Goal: Task Accomplishment & Management: Use online tool/utility

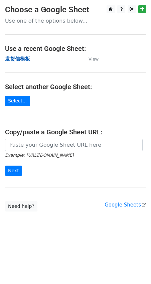
click at [25, 56] on strong "发货信模板" at bounding box center [17, 59] width 25 height 6
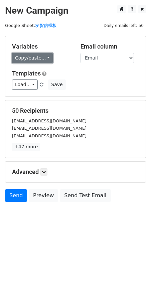
click at [41, 57] on link "Copy/paste..." at bounding box center [32, 58] width 41 height 10
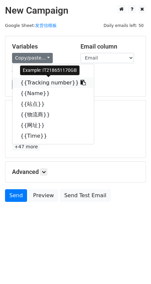
click at [40, 83] on link "{{Tracking number}}" at bounding box center [52, 83] width 81 height 11
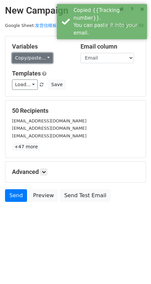
click at [19, 58] on link "Copy/paste..." at bounding box center [32, 58] width 41 height 10
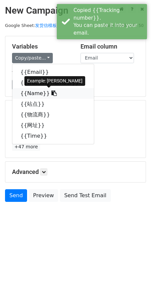
click at [29, 93] on link "{{Name}}" at bounding box center [52, 93] width 81 height 11
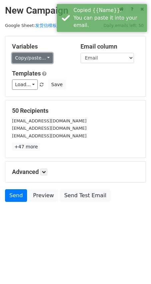
click at [40, 56] on link "Copy/paste..." at bounding box center [32, 58] width 41 height 10
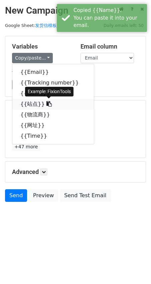
click at [34, 103] on link "{{站点}}" at bounding box center [52, 104] width 81 height 11
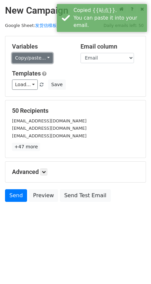
click at [31, 57] on link "Copy/paste..." at bounding box center [32, 58] width 41 height 10
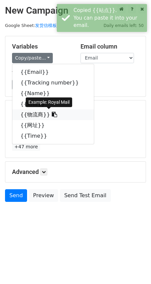
click at [33, 115] on link "{{物流商}}" at bounding box center [52, 115] width 81 height 11
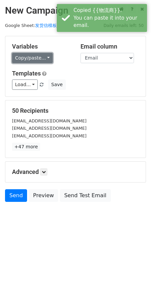
click at [36, 55] on link "Copy/paste..." at bounding box center [32, 58] width 41 height 10
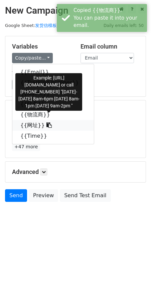
click at [28, 128] on link "{{网址}}" at bounding box center [52, 125] width 81 height 11
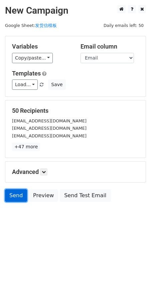
click at [18, 197] on link "Send" at bounding box center [16, 195] width 22 height 13
